Goal: Task Accomplishment & Management: Use online tool/utility

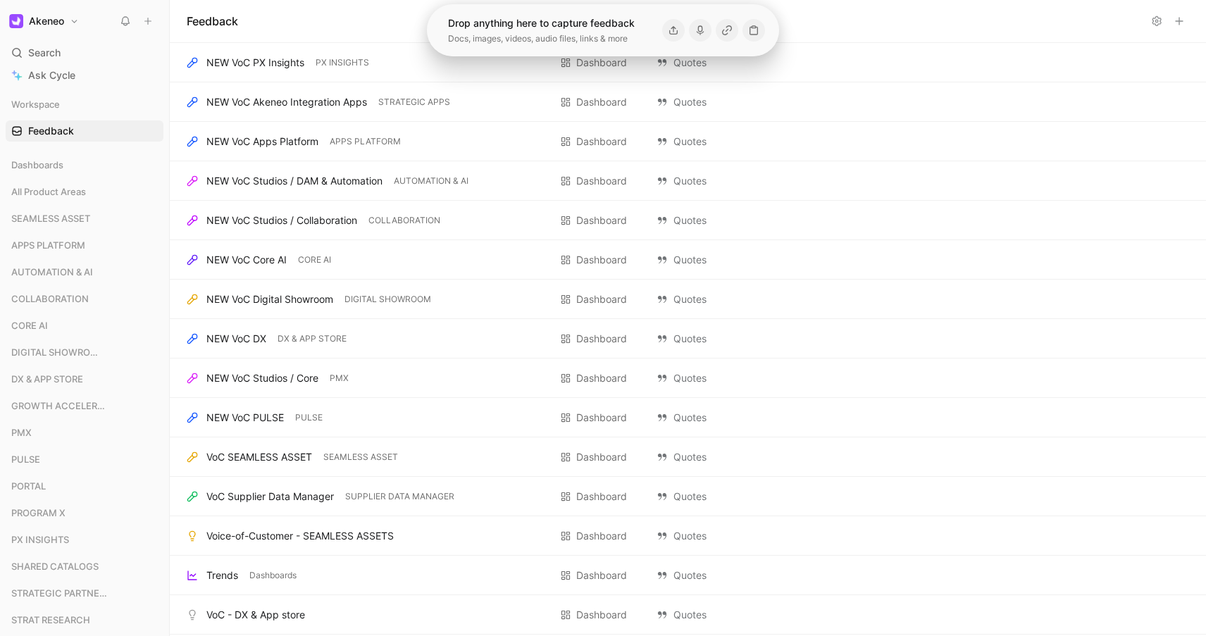
click at [120, 23] on icon at bounding box center [125, 20] width 11 height 11
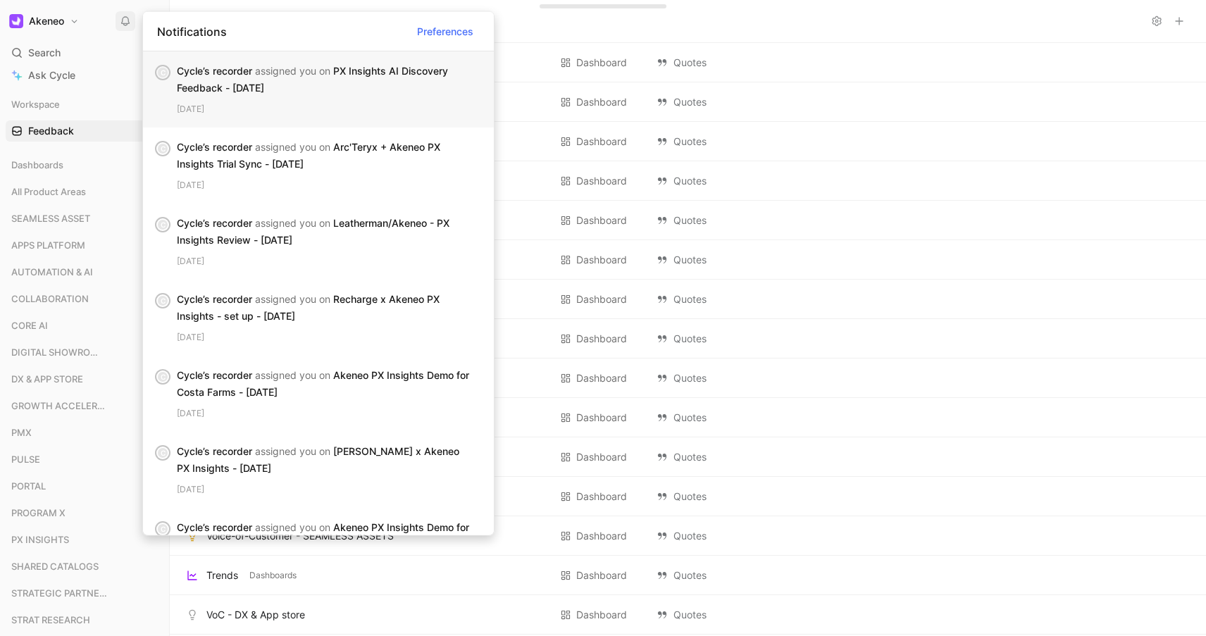
click at [400, 80] on div "Cycle’s recorder assigned you on PX Insights AI Discovery Feedback - [DATE]" at bounding box center [324, 80] width 294 height 34
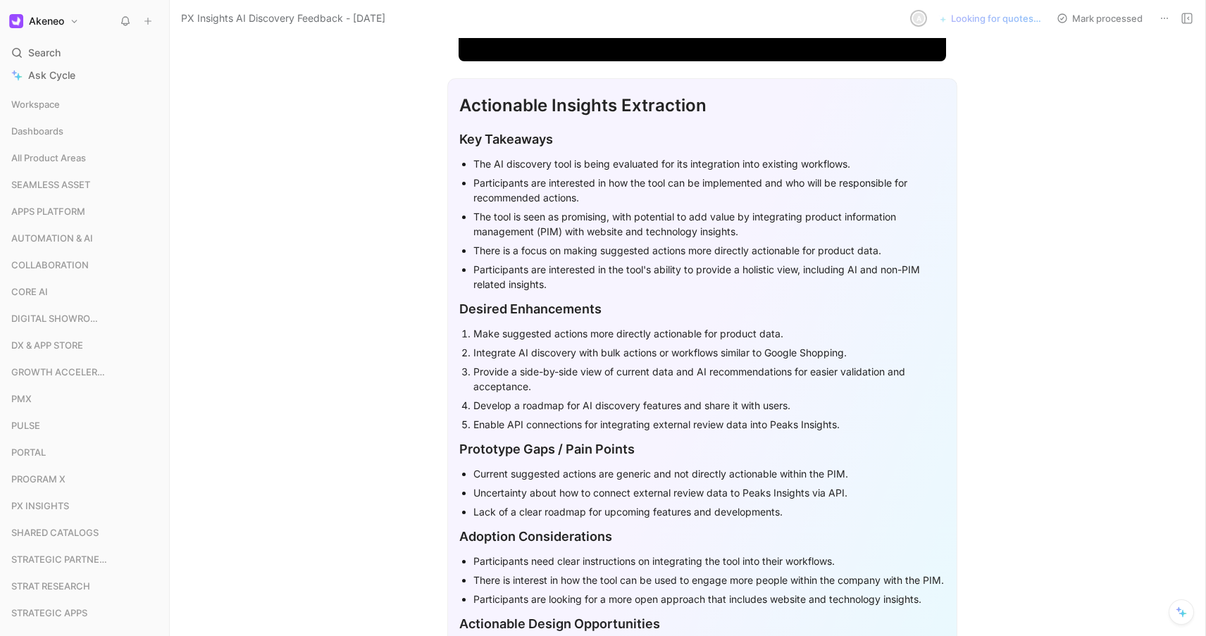
scroll to position [356, 0]
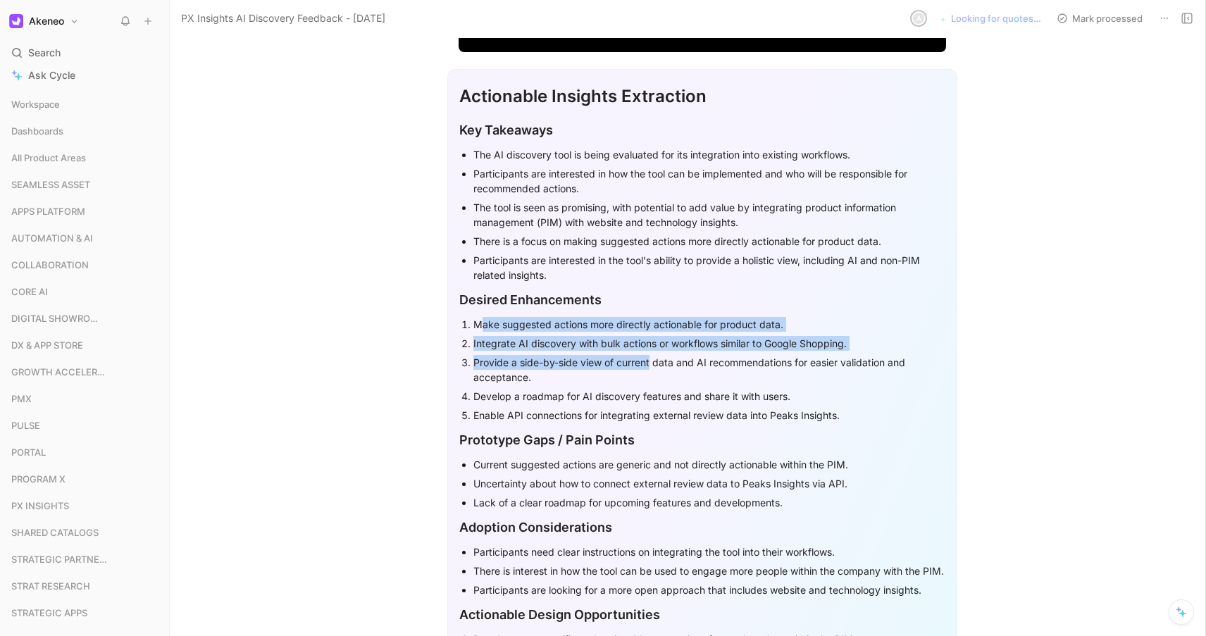
drag, startPoint x: 475, startPoint y: 323, endPoint x: 648, endPoint y: 368, distance: 179.2
click at [648, 368] on ol "Make suggested actions more directly actionable for product data. Integrate AI …" at bounding box center [702, 370] width 486 height 110
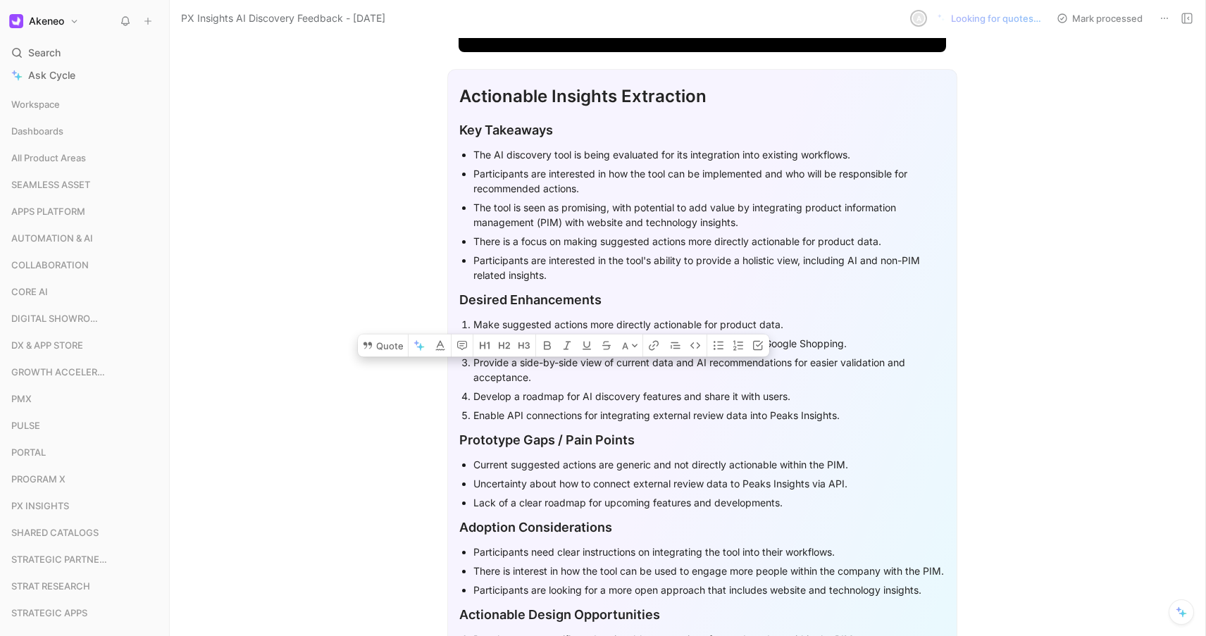
click at [647, 387] on p "Develop a roadmap for AI discovery features and share it with users." at bounding box center [709, 396] width 472 height 19
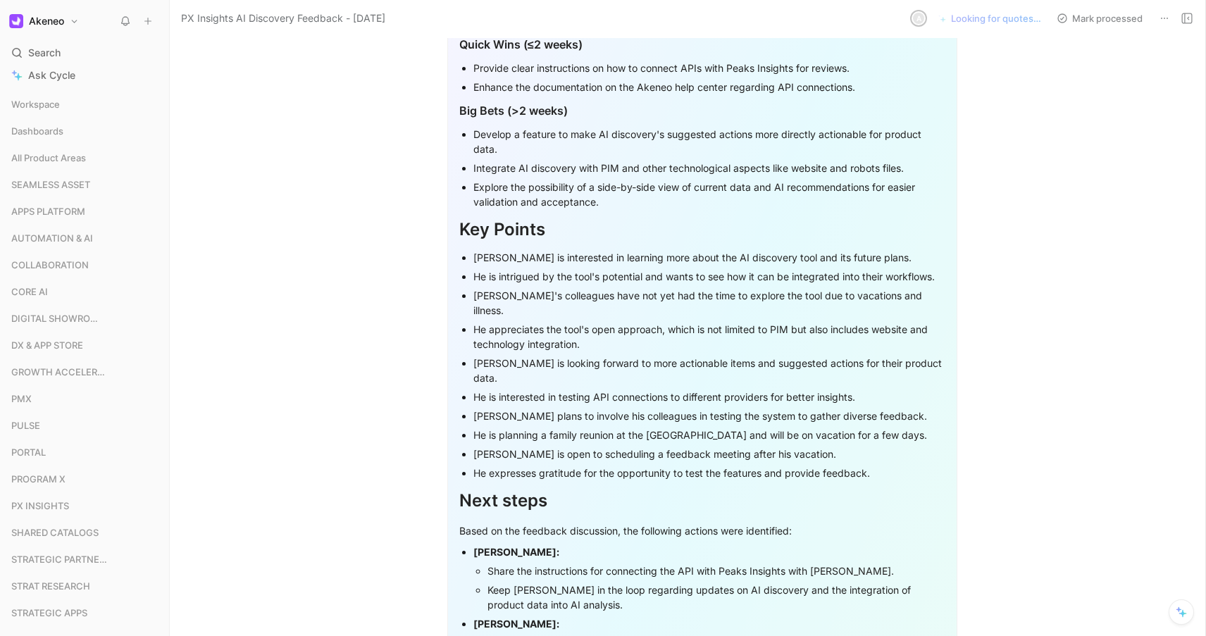
scroll to position [1396, 0]
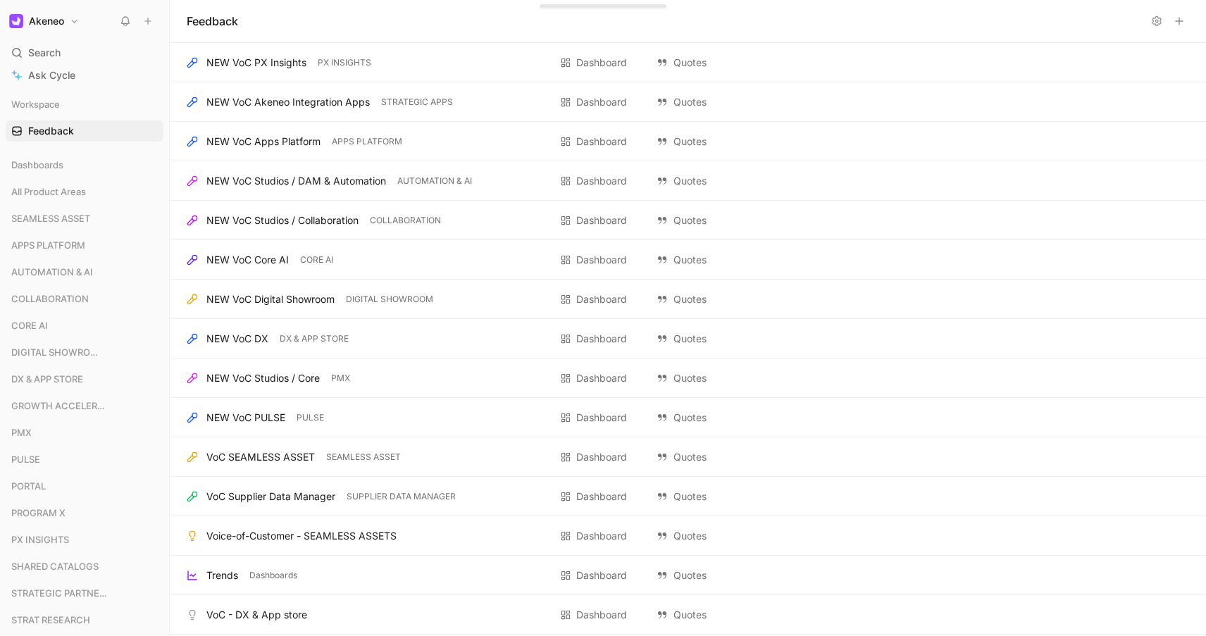
click at [119, 23] on button at bounding box center [126, 21] width 20 height 20
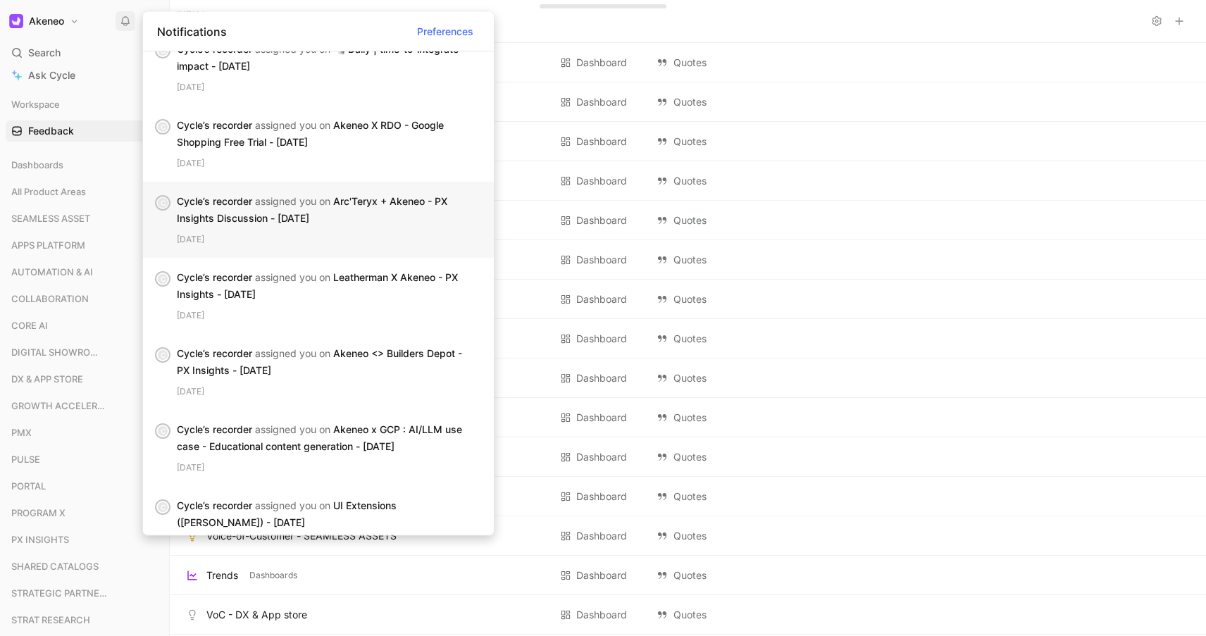
scroll to position [1390, 0]
